Goal: Task Accomplishment & Management: Use online tool/utility

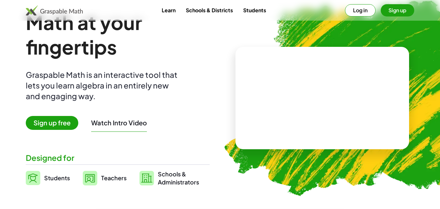
scroll to position [28, 0]
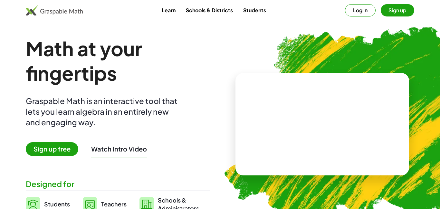
click at [389, 11] on button "Sign up" at bounding box center [398, 10] width 34 height 12
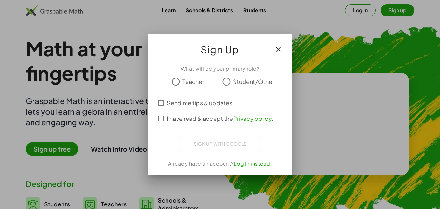
click at [217, 144] on div "Sign up with Google Sign in with Google Sign in with Google. Opens in new tab" at bounding box center [220, 143] width 81 height 15
click at [187, 84] on span "Teacher" at bounding box center [194, 81] width 22 height 9
click at [168, 119] on span "I have read & accept the Privacy policy ." at bounding box center [220, 118] width 106 height 9
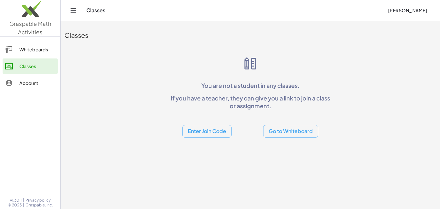
click at [215, 131] on button "Enter Join Code" at bounding box center [207, 131] width 49 height 13
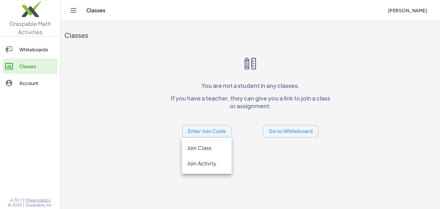
click at [213, 144] on div "Join Class" at bounding box center [206, 148] width 39 height 8
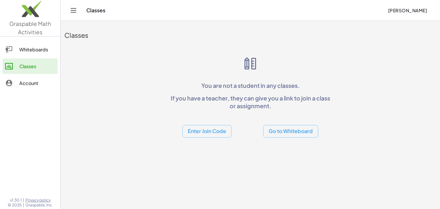
click at [215, 132] on button "Enter Join Code" at bounding box center [207, 131] width 49 height 13
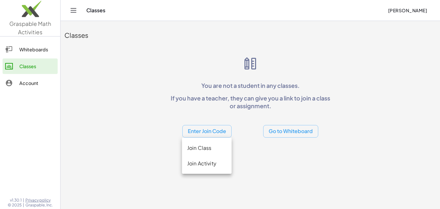
click at [204, 167] on div "Join Activity" at bounding box center [207, 162] width 50 height 15
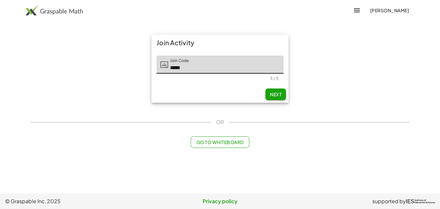
click at [272, 91] on span "Next" at bounding box center [276, 94] width 12 height 6
type input "*****"
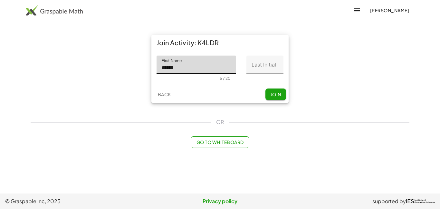
type input "******"
click at [267, 64] on input "Last Initial" at bounding box center [265, 64] width 37 height 18
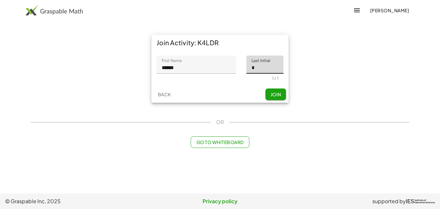
type input "*"
click at [270, 93] on button "Join" at bounding box center [276, 94] width 21 height 12
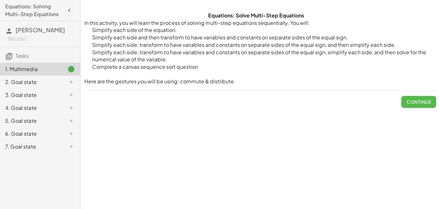
click at [424, 98] on button "Continue" at bounding box center [419, 102] width 35 height 12
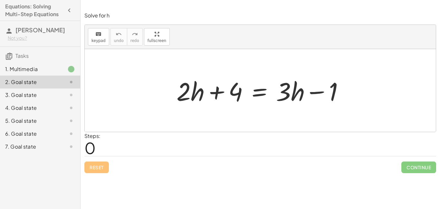
click at [199, 93] on div at bounding box center [262, 90] width 179 height 33
click at [224, 100] on div at bounding box center [262, 90] width 179 height 33
click at [236, 94] on div at bounding box center [262, 90] width 179 height 33
click at [231, 93] on div at bounding box center [262, 90] width 179 height 33
drag, startPoint x: 327, startPoint y: 95, endPoint x: 331, endPoint y: 95, distance: 3.9
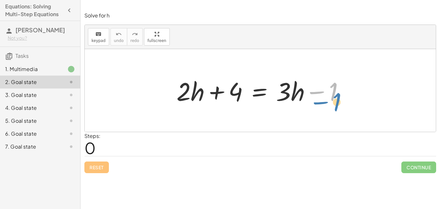
click at [331, 95] on div at bounding box center [262, 90] width 179 height 33
click at [100, 40] on span "keypad" at bounding box center [99, 40] width 14 height 5
click at [98, 30] on icon "keyboard" at bounding box center [98, 34] width 6 height 8
click at [186, 94] on div at bounding box center [262, 90] width 179 height 33
drag, startPoint x: 186, startPoint y: 94, endPoint x: 187, endPoint y: 90, distance: 3.9
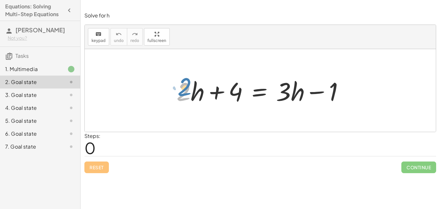
click at [187, 90] on div at bounding box center [262, 90] width 179 height 33
drag, startPoint x: 189, startPoint y: 84, endPoint x: 208, endPoint y: 99, distance: 24.2
click at [208, 99] on div at bounding box center [262, 90] width 179 height 33
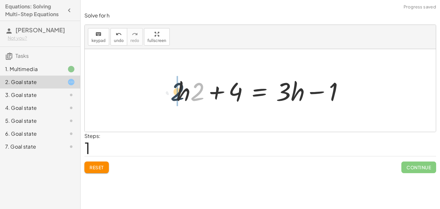
drag, startPoint x: 197, startPoint y: 90, endPoint x: 176, endPoint y: 90, distance: 21.3
click at [176, 90] on div at bounding box center [262, 90] width 179 height 33
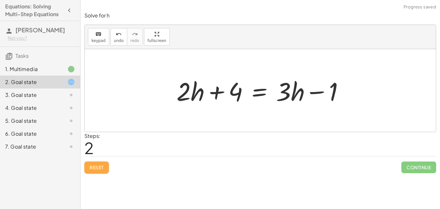
click at [94, 168] on span "Reset" at bounding box center [97, 167] width 14 height 6
drag, startPoint x: 331, startPoint y: 93, endPoint x: 339, endPoint y: 91, distance: 8.3
click at [339, 91] on div at bounding box center [262, 90] width 179 height 33
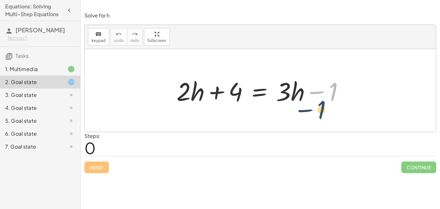
drag, startPoint x: 337, startPoint y: 90, endPoint x: 325, endPoint y: 109, distance: 22.4
click at [96, 45] on button "keyboard keypad" at bounding box center [98, 36] width 21 height 17
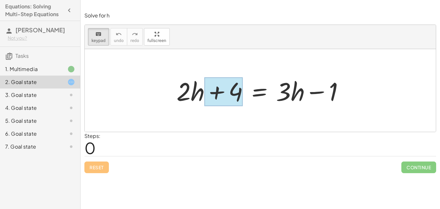
click at [236, 96] on div at bounding box center [224, 91] width 38 height 29
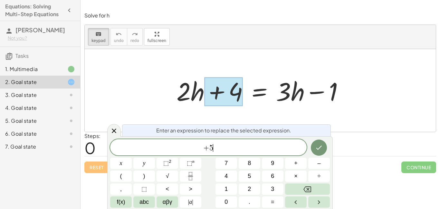
scroll to position [1, 0]
click at [327, 95] on div at bounding box center [262, 90] width 179 height 33
click at [328, 95] on div at bounding box center [262, 90] width 179 height 33
click at [318, 147] on icon "Done" at bounding box center [319, 147] width 8 height 8
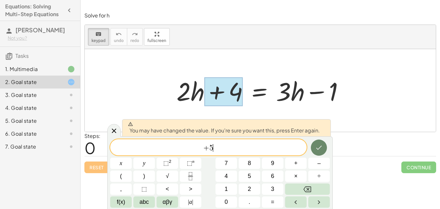
scroll to position [1, 0]
click at [330, 100] on div at bounding box center [262, 90] width 179 height 33
click at [323, 151] on button "Done" at bounding box center [319, 147] width 16 height 16
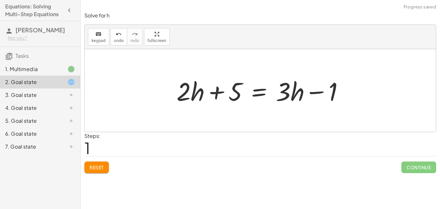
click at [330, 86] on div at bounding box center [262, 90] width 179 height 33
click at [329, 93] on div at bounding box center [262, 90] width 179 height 33
click at [97, 37] on button "keyboard keypad" at bounding box center [98, 36] width 21 height 17
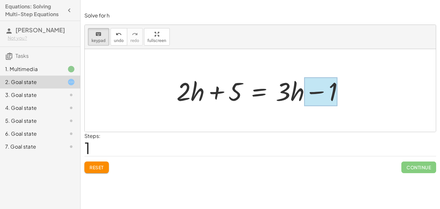
click at [321, 103] on div at bounding box center [321, 91] width 33 height 29
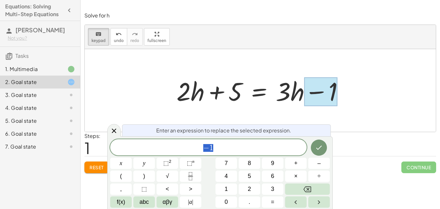
scroll to position [2, 0]
click at [321, 149] on icon "Done" at bounding box center [319, 147] width 8 height 8
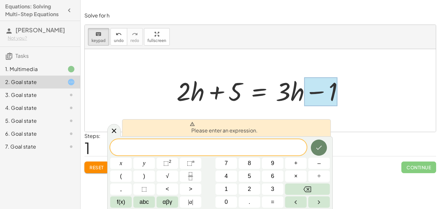
click at [321, 148] on icon "Done" at bounding box center [319, 147] width 8 height 8
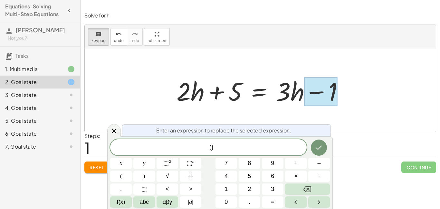
scroll to position [2, 0]
click at [314, 150] on button "Done" at bounding box center [319, 147] width 16 height 16
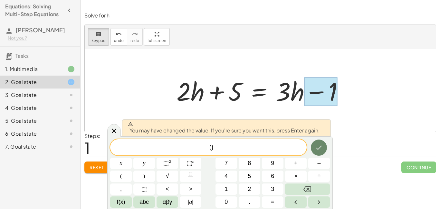
click at [316, 149] on icon "Done" at bounding box center [319, 147] width 8 height 8
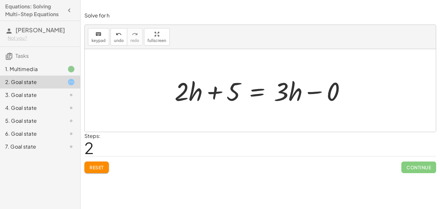
click at [0, 0] on div "Solve for h keyboard keypad undo undo redo redo fullscreen + · 2 · h + 4 = + · …" at bounding box center [0, 0] width 0 height 0
click at [95, 172] on button "Reset" at bounding box center [96, 167] width 25 height 12
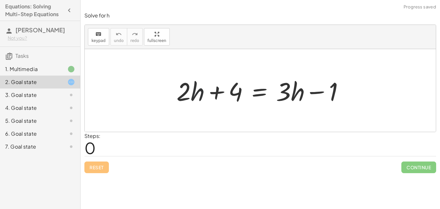
click at [196, 92] on div at bounding box center [262, 90] width 179 height 33
drag, startPoint x: 193, startPoint y: 93, endPoint x: 201, endPoint y: 101, distance: 10.5
click at [201, 101] on div at bounding box center [262, 90] width 179 height 33
drag, startPoint x: 188, startPoint y: 89, endPoint x: 200, endPoint y: 97, distance: 14.8
click at [200, 97] on div at bounding box center [262, 90] width 179 height 33
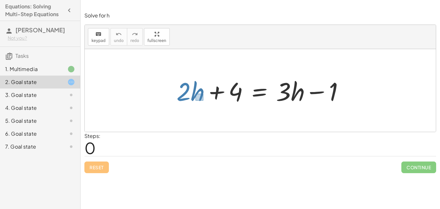
drag, startPoint x: 196, startPoint y: 94, endPoint x: 203, endPoint y: 100, distance: 10.3
click at [203, 100] on div at bounding box center [262, 90] width 179 height 33
drag, startPoint x: 197, startPoint y: 97, endPoint x: 316, endPoint y: 95, distance: 118.7
click at [316, 95] on div at bounding box center [262, 90] width 179 height 33
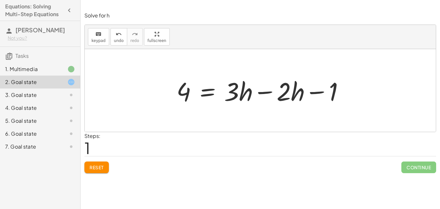
click at [266, 94] on div at bounding box center [262, 90] width 179 height 33
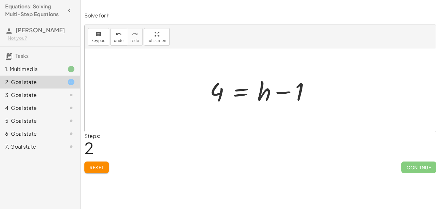
click at [281, 94] on div at bounding box center [263, 90] width 112 height 33
click at [299, 93] on div at bounding box center [263, 90] width 112 height 33
click at [220, 87] on div at bounding box center [263, 90] width 112 height 33
click at [247, 97] on div at bounding box center [263, 90] width 112 height 33
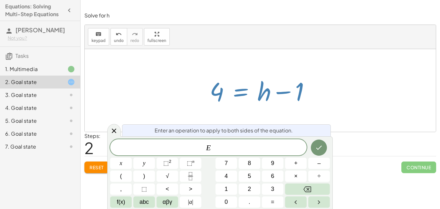
click at [244, 95] on div at bounding box center [263, 90] width 112 height 33
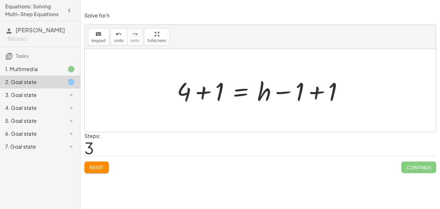
click at [316, 89] on div at bounding box center [263, 90] width 178 height 33
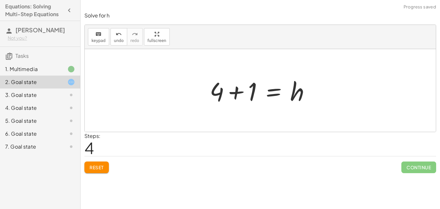
click at [237, 92] on div at bounding box center [263, 90] width 112 height 33
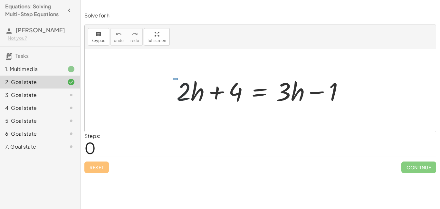
drag, startPoint x: 173, startPoint y: 78, endPoint x: 190, endPoint y: 88, distance: 19.8
click at [190, 88] on div at bounding box center [262, 90] width 179 height 33
drag, startPoint x: 179, startPoint y: 77, endPoint x: 197, endPoint y: 94, distance: 24.9
click at [197, 94] on div at bounding box center [262, 90] width 179 height 33
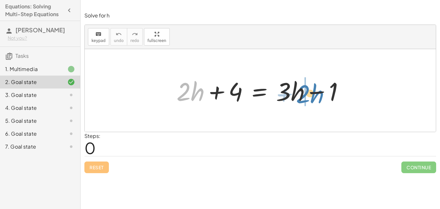
drag, startPoint x: 197, startPoint y: 94, endPoint x: 316, endPoint y: 97, distance: 119.3
click at [316, 97] on div at bounding box center [262, 90] width 179 height 33
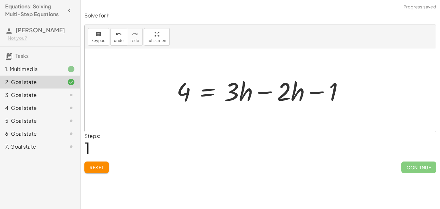
click at [95, 165] on span "Reset" at bounding box center [97, 167] width 14 height 6
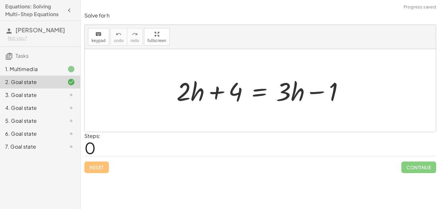
drag, startPoint x: 164, startPoint y: 74, endPoint x: 195, endPoint y: 104, distance: 43.1
click at [195, 104] on div "+ · 2 · h + 4 = + · 3 · h − 1" at bounding box center [260, 90] width 351 height 83
drag, startPoint x: 169, startPoint y: 81, endPoint x: 188, endPoint y: 94, distance: 22.9
click at [188, 94] on div "+ · 2 · h + 4 = + · 3 · h − 1" at bounding box center [260, 90] width 187 height 36
drag, startPoint x: 172, startPoint y: 79, endPoint x: 192, endPoint y: 102, distance: 30.8
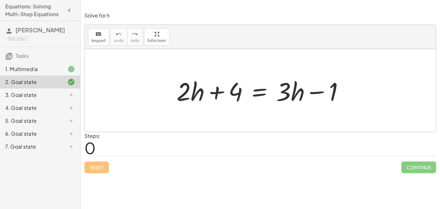
click at [192, 102] on div "+ · 2 · h + 4 = + · 3 · h − 1" at bounding box center [260, 90] width 187 height 36
click at [178, 80] on div at bounding box center [262, 90] width 179 height 33
drag, startPoint x: 178, startPoint y: 80, endPoint x: 179, endPoint y: 76, distance: 3.9
click at [179, 76] on div at bounding box center [262, 90] width 179 height 33
drag, startPoint x: 163, startPoint y: 59, endPoint x: 184, endPoint y: 93, distance: 39.5
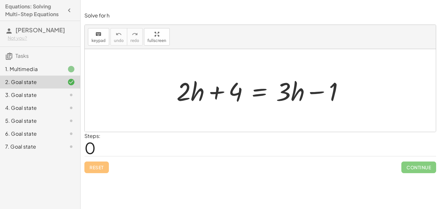
click at [184, 93] on div "+ · 2 · h + 4 = + · 3 · h − 1" at bounding box center [260, 90] width 351 height 83
drag, startPoint x: 170, startPoint y: 80, endPoint x: 185, endPoint y: 93, distance: 19.5
click at [185, 93] on div "+ · 2 · h + 4 = + · 3 · h − 1" at bounding box center [260, 90] width 187 height 36
drag, startPoint x: 177, startPoint y: 84, endPoint x: 200, endPoint y: 105, distance: 31.0
click at [200, 105] on div at bounding box center [262, 90] width 179 height 33
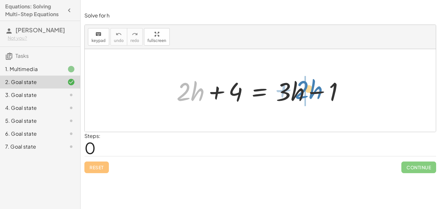
drag, startPoint x: 194, startPoint y: 94, endPoint x: 313, endPoint y: 94, distance: 118.7
click at [313, 94] on div at bounding box center [262, 90] width 179 height 33
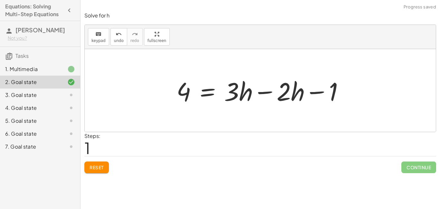
click at [263, 94] on div at bounding box center [262, 90] width 179 height 33
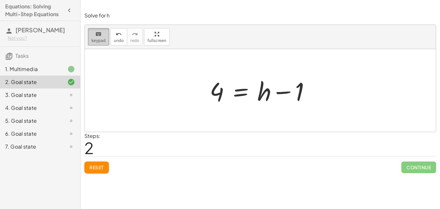
click at [102, 36] on div "keyboard" at bounding box center [99, 34] width 14 height 8
click at [102, 33] on div "keyboard" at bounding box center [99, 34] width 14 height 8
click at [239, 93] on div at bounding box center [263, 90] width 112 height 33
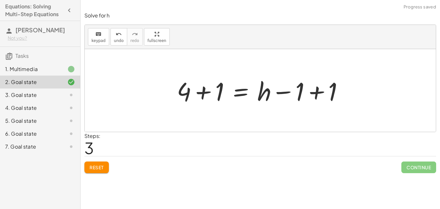
click at [204, 95] on div at bounding box center [263, 90] width 178 height 33
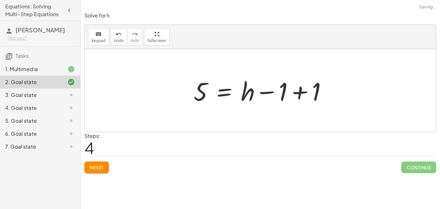
click at [299, 93] on div at bounding box center [263, 90] width 145 height 33
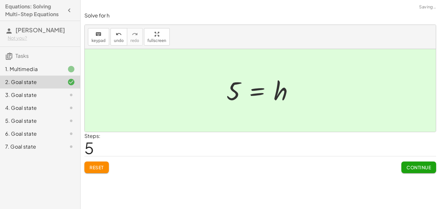
click at [427, 166] on span "Continue" at bounding box center [419, 167] width 25 height 6
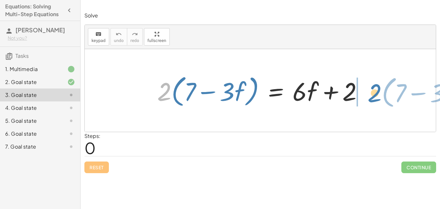
drag, startPoint x: 165, startPoint y: 92, endPoint x: 374, endPoint y: 93, distance: 209.6
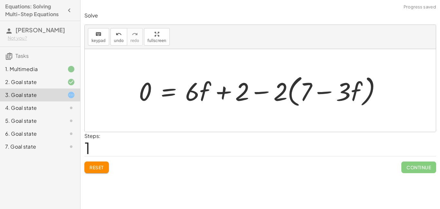
click at [260, 93] on div at bounding box center [263, 90] width 254 height 37
click at [100, 172] on button "Reset" at bounding box center [96, 167] width 25 height 12
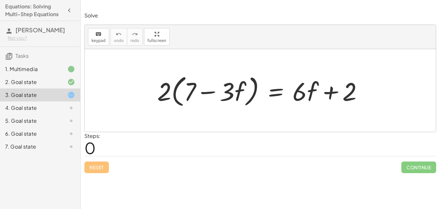
click at [276, 94] on div at bounding box center [262, 90] width 217 height 37
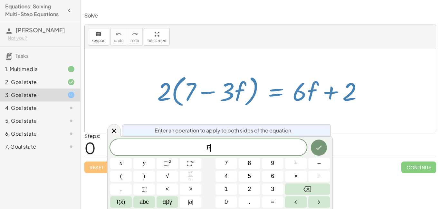
scroll to position [2, 0]
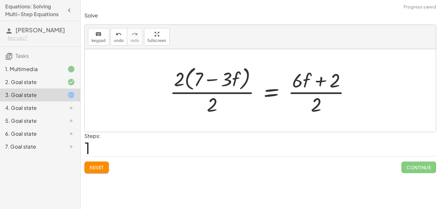
click at [224, 86] on div at bounding box center [263, 90] width 193 height 53
click at [221, 91] on div at bounding box center [263, 90] width 193 height 53
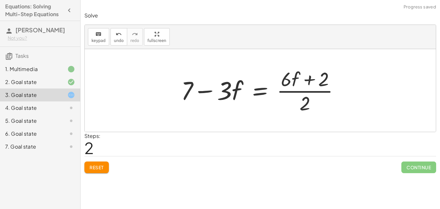
click at [294, 92] on div at bounding box center [263, 90] width 170 height 50
click at [99, 171] on button "Reset" at bounding box center [96, 167] width 25 height 12
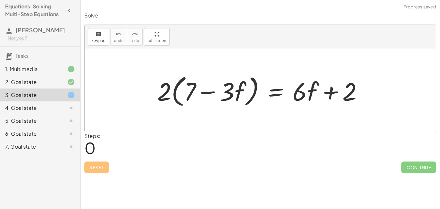
click at [279, 95] on div at bounding box center [262, 90] width 217 height 37
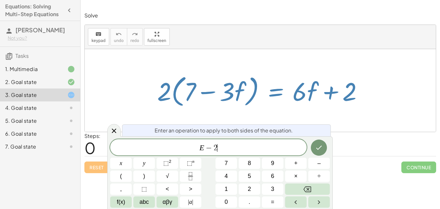
scroll to position [0, 0]
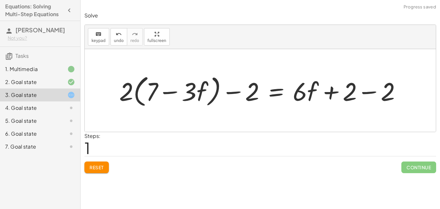
click at [369, 92] on div at bounding box center [263, 90] width 294 height 37
click at [237, 93] on div at bounding box center [224, 90] width 217 height 37
click at [175, 93] on div at bounding box center [224, 90] width 217 height 37
click at [270, 93] on div at bounding box center [224, 90] width 217 height 37
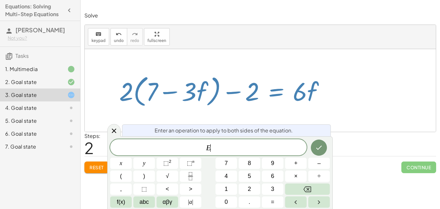
scroll to position [3, 0]
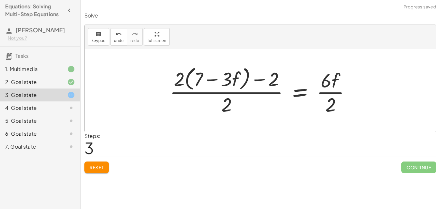
click at [225, 94] on div at bounding box center [263, 90] width 193 height 53
click at [192, 93] on div at bounding box center [263, 90] width 193 height 53
click at [182, 79] on div at bounding box center [263, 90] width 193 height 53
click at [262, 81] on div at bounding box center [263, 90] width 193 height 53
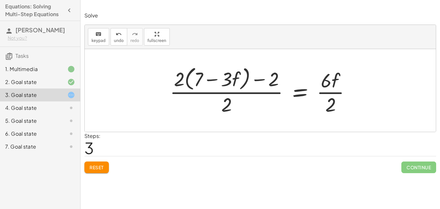
click at [262, 95] on div at bounding box center [263, 90] width 193 height 53
click at [328, 94] on div at bounding box center [263, 90] width 193 height 53
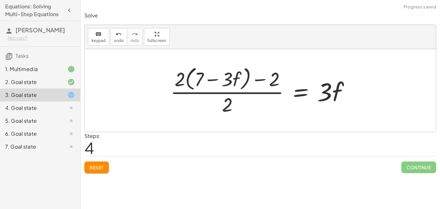
click at [103, 170] on button "Reset" at bounding box center [96, 167] width 25 height 12
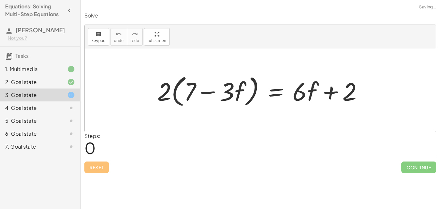
click at [278, 93] on div at bounding box center [262, 90] width 217 height 37
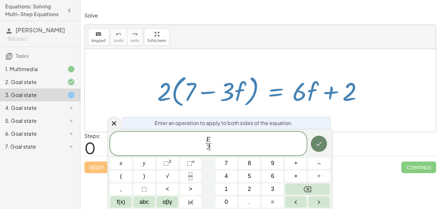
click at [319, 147] on icon "Done" at bounding box center [319, 144] width 8 height 8
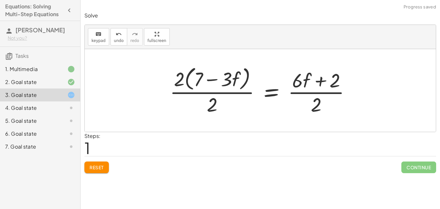
click at [229, 93] on div at bounding box center [263, 90] width 193 height 53
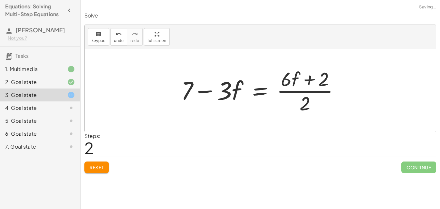
click at [307, 94] on div at bounding box center [263, 90] width 170 height 50
click at [323, 79] on div at bounding box center [263, 90] width 170 height 50
click at [255, 96] on div at bounding box center [263, 90] width 170 height 50
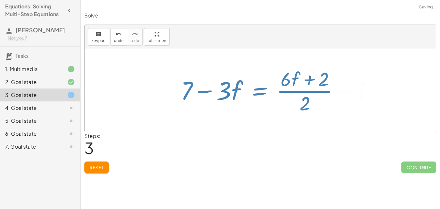
scroll to position [0, 0]
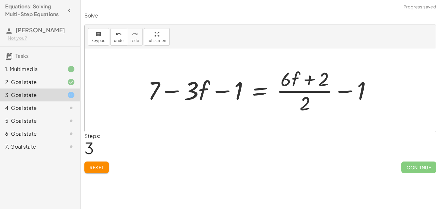
click at [348, 91] on div at bounding box center [263, 90] width 236 height 50
click at [344, 91] on div at bounding box center [263, 90] width 236 height 50
click at [312, 95] on div at bounding box center [263, 90] width 236 height 50
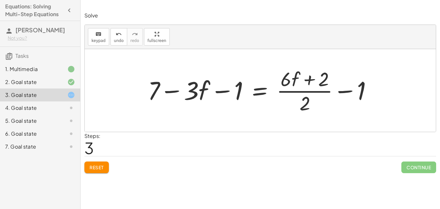
click at [312, 95] on div at bounding box center [263, 90] width 236 height 50
click at [313, 93] on div at bounding box center [263, 90] width 236 height 50
click at [312, 92] on div at bounding box center [263, 90] width 236 height 50
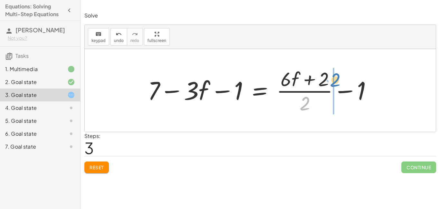
drag, startPoint x: 303, startPoint y: 106, endPoint x: 335, endPoint y: 82, distance: 39.4
click at [335, 82] on div at bounding box center [263, 90] width 236 height 50
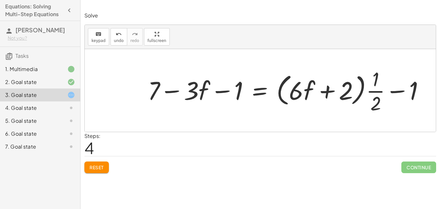
click at [0, 0] on div "Solve keyboard keypad undo undo redo redo fullscreen · 2 · ( + 7 − · 3 · f ) = …" at bounding box center [0, 0] width 0 height 0
click at [93, 168] on span "Reset" at bounding box center [97, 167] width 14 height 6
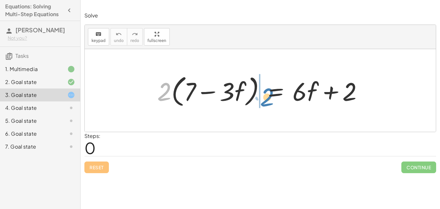
drag, startPoint x: 164, startPoint y: 95, endPoint x: 267, endPoint y: 100, distance: 103.0
click at [267, 100] on div at bounding box center [262, 90] width 217 height 37
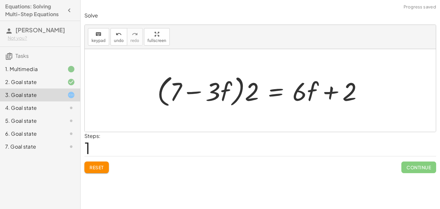
click at [101, 169] on span "Reset" at bounding box center [97, 167] width 14 height 6
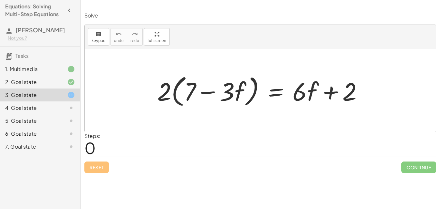
click at [279, 94] on div at bounding box center [262, 90] width 217 height 37
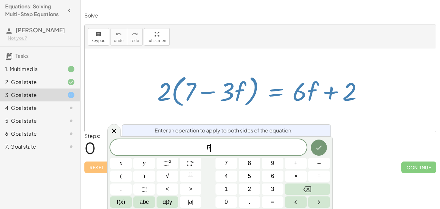
click at [279, 94] on div at bounding box center [262, 90] width 217 height 37
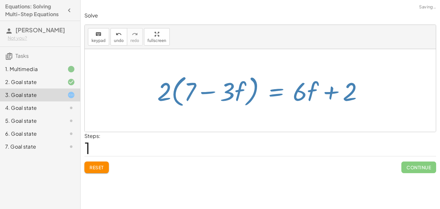
scroll to position [0, 0]
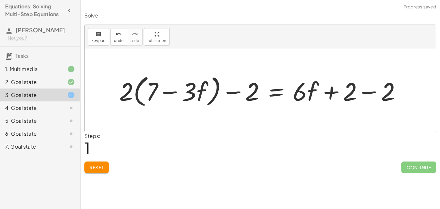
click at [371, 94] on div at bounding box center [263, 90] width 294 height 37
click at [234, 93] on div at bounding box center [224, 90] width 217 height 37
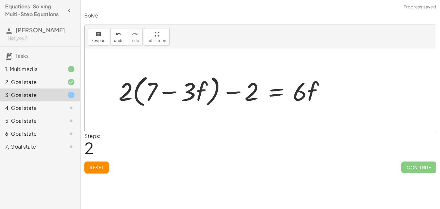
click at [234, 93] on div at bounding box center [224, 90] width 217 height 37
click at [97, 160] on div "Reset Continue" at bounding box center [260, 164] width 352 height 17
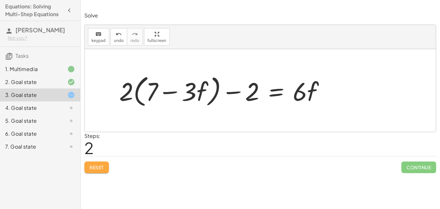
click at [97, 164] on span "Reset" at bounding box center [97, 167] width 14 height 6
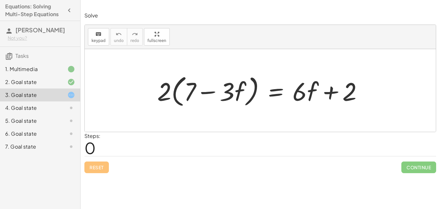
click at [275, 95] on div at bounding box center [262, 90] width 217 height 37
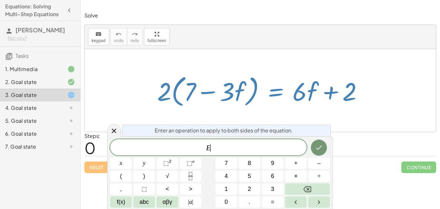
scroll to position [7, 0]
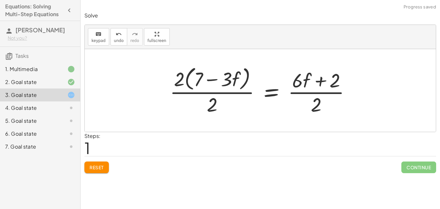
click at [203, 94] on div at bounding box center [263, 90] width 193 height 53
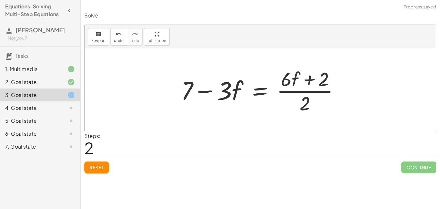
click at [309, 92] on div at bounding box center [263, 90] width 170 height 50
click at [264, 93] on div at bounding box center [263, 90] width 170 height 50
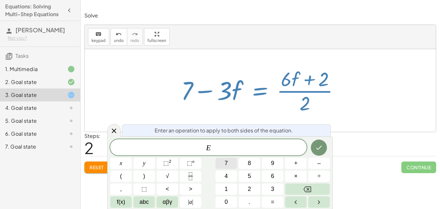
scroll to position [7, 0]
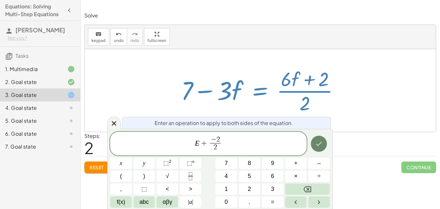
click at [323, 142] on icon "Done" at bounding box center [319, 144] width 8 height 8
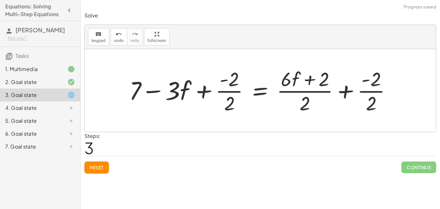
click at [344, 91] on div at bounding box center [263, 90] width 274 height 50
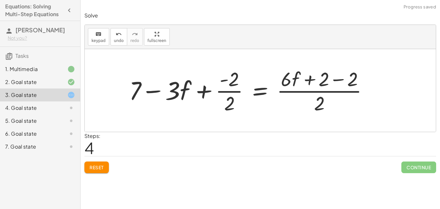
click at [336, 79] on div at bounding box center [251, 90] width 251 height 50
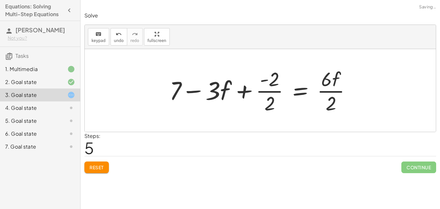
click at [243, 89] on div at bounding box center [262, 90] width 193 height 50
click at [263, 94] on div at bounding box center [262, 90] width 193 height 50
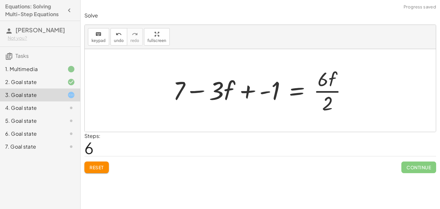
click at [251, 92] on div at bounding box center [263, 90] width 186 height 50
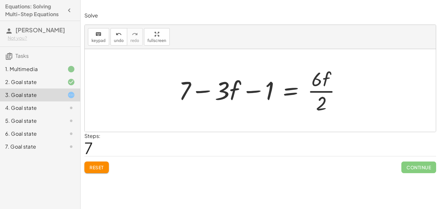
click at [327, 92] on div at bounding box center [263, 90] width 174 height 50
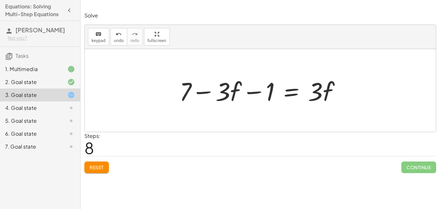
click at [226, 94] on div at bounding box center [262, 90] width 173 height 33
drag, startPoint x: 219, startPoint y: 81, endPoint x: 237, endPoint y: 104, distance: 28.7
click at [237, 104] on div at bounding box center [262, 90] width 173 height 33
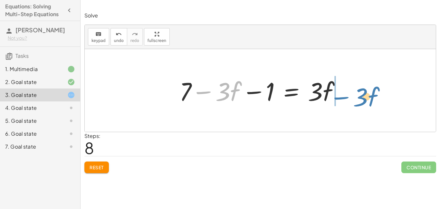
drag, startPoint x: 227, startPoint y: 92, endPoint x: 371, endPoint y: 96, distance: 143.9
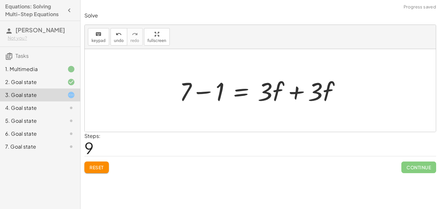
click at [295, 94] on div at bounding box center [262, 90] width 173 height 33
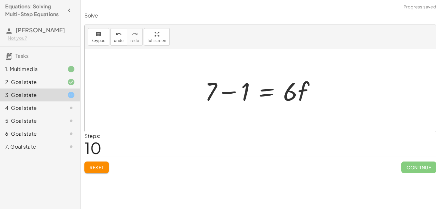
click at [222, 93] on div at bounding box center [263, 90] width 122 height 33
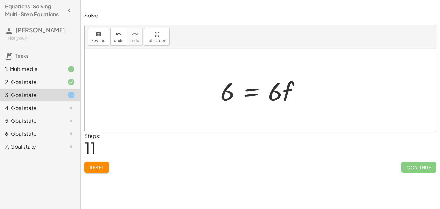
click at [248, 93] on div at bounding box center [263, 90] width 92 height 33
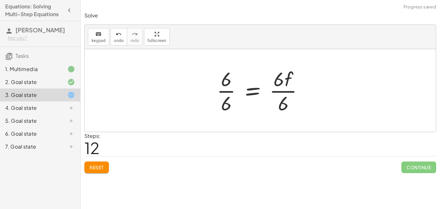
click at [225, 89] on div at bounding box center [263, 90] width 98 height 50
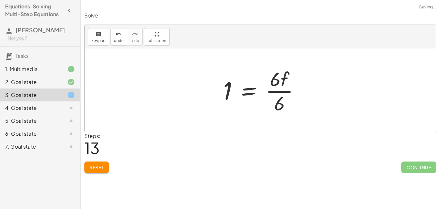
click at [277, 91] on div at bounding box center [264, 90] width 88 height 50
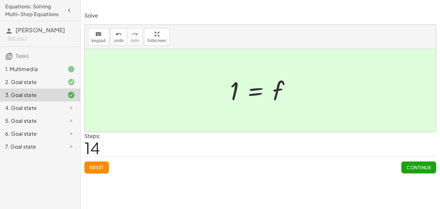
click at [423, 170] on button "Continue" at bounding box center [419, 167] width 35 height 12
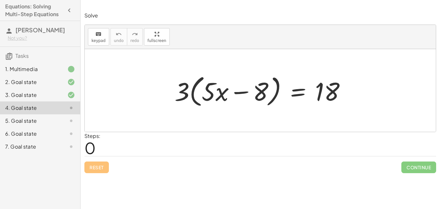
click at [302, 92] on div at bounding box center [263, 90] width 183 height 37
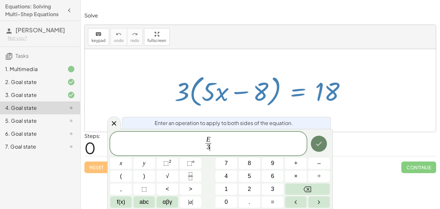
click at [314, 148] on button "Done" at bounding box center [319, 143] width 16 height 16
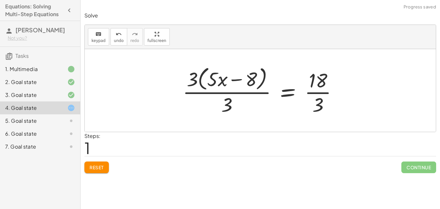
click at [324, 93] on div at bounding box center [263, 90] width 167 height 53
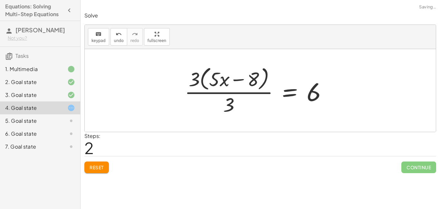
click at [224, 93] on div at bounding box center [259, 90] width 154 height 53
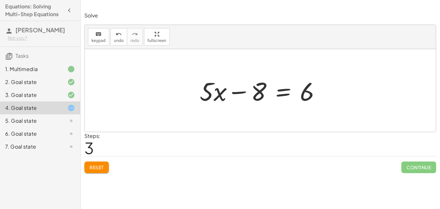
click at [280, 90] on div at bounding box center [263, 90] width 132 height 33
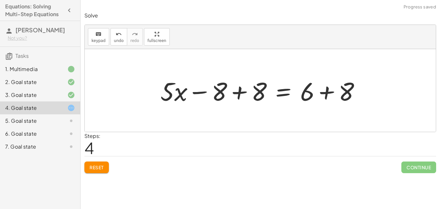
click at [242, 91] on div at bounding box center [263, 90] width 212 height 33
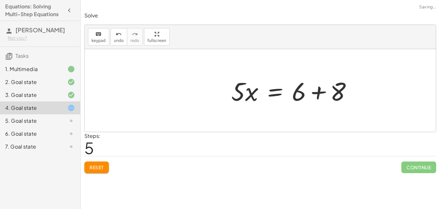
click at [324, 92] on div at bounding box center [294, 90] width 132 height 33
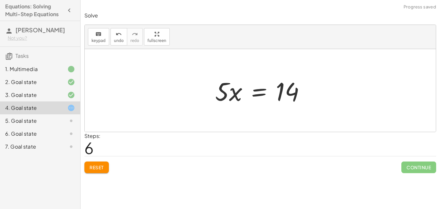
click at [254, 96] on div at bounding box center [263, 90] width 102 height 33
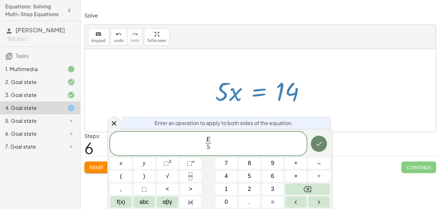
click at [321, 141] on icon "Done" at bounding box center [319, 144] width 8 height 8
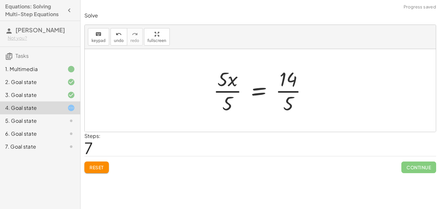
click at [220, 94] on div at bounding box center [263, 90] width 106 height 50
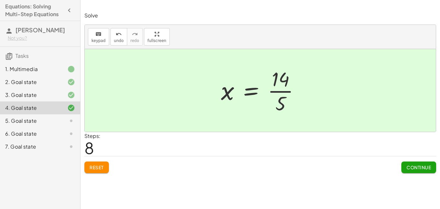
click at [414, 165] on span "Continue" at bounding box center [419, 167] width 25 height 6
